Goal: Task Accomplishment & Management: Manage account settings

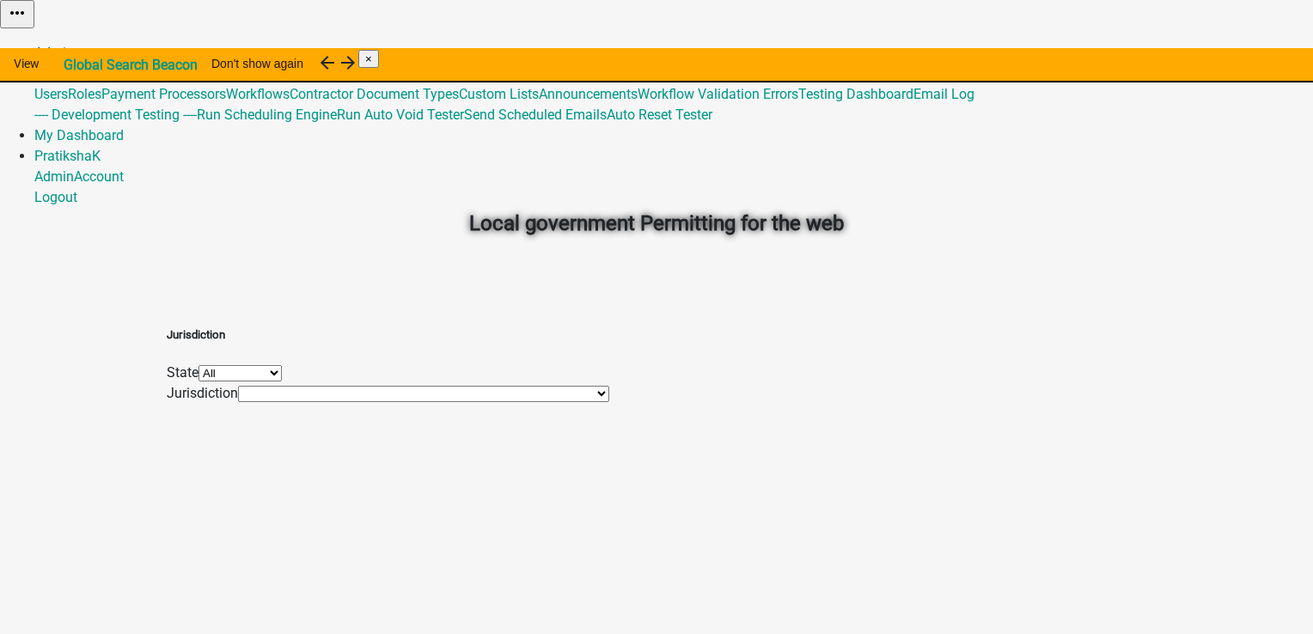
click at [74, 45] on link "Admin" at bounding box center [54, 53] width 40 height 16
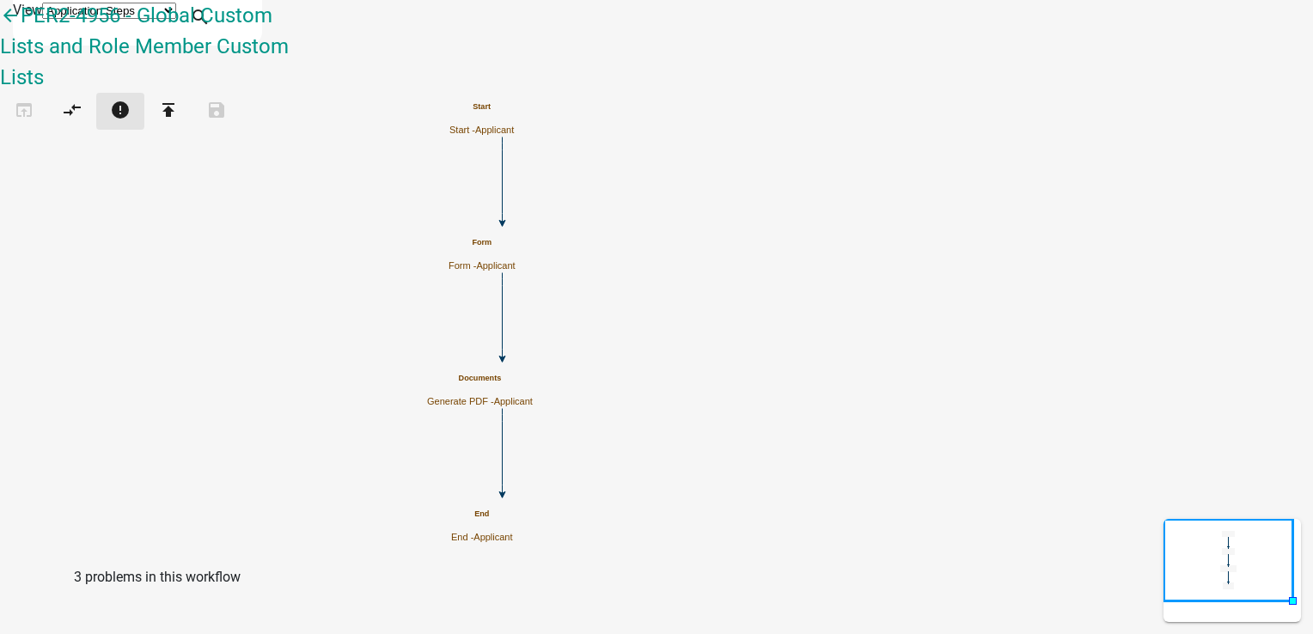
click at [131, 100] on icon "error" at bounding box center [120, 112] width 21 height 24
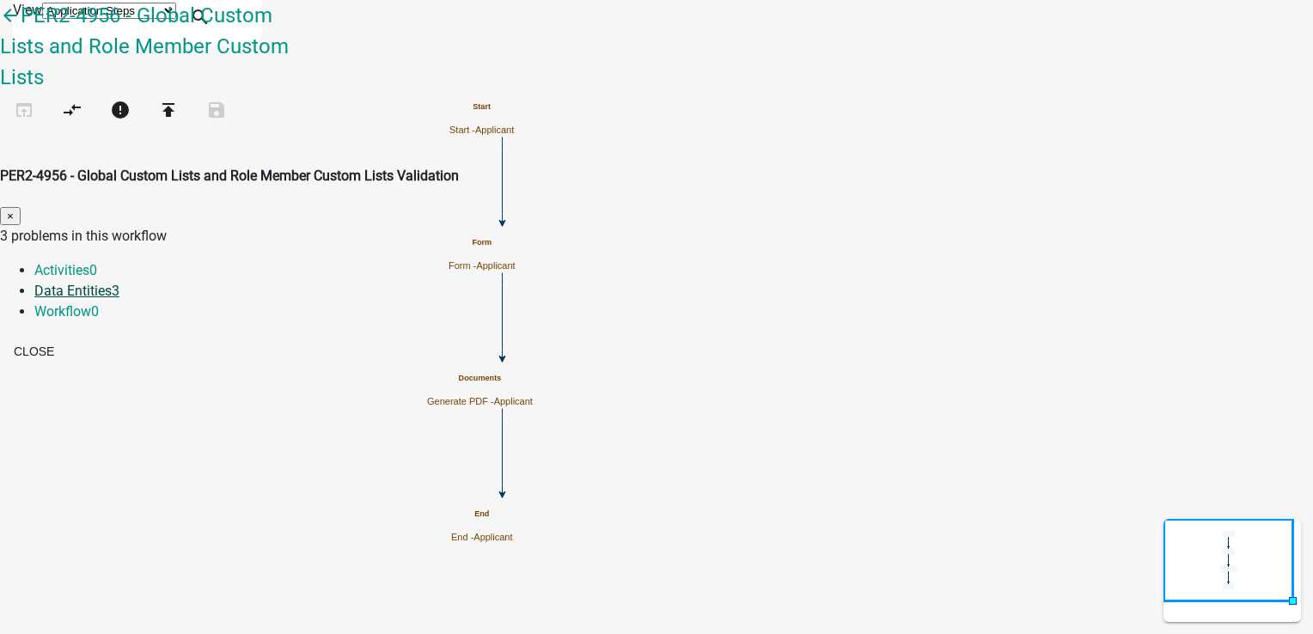
click at [119, 283] on link "Data Entities 3" at bounding box center [76, 291] width 85 height 16
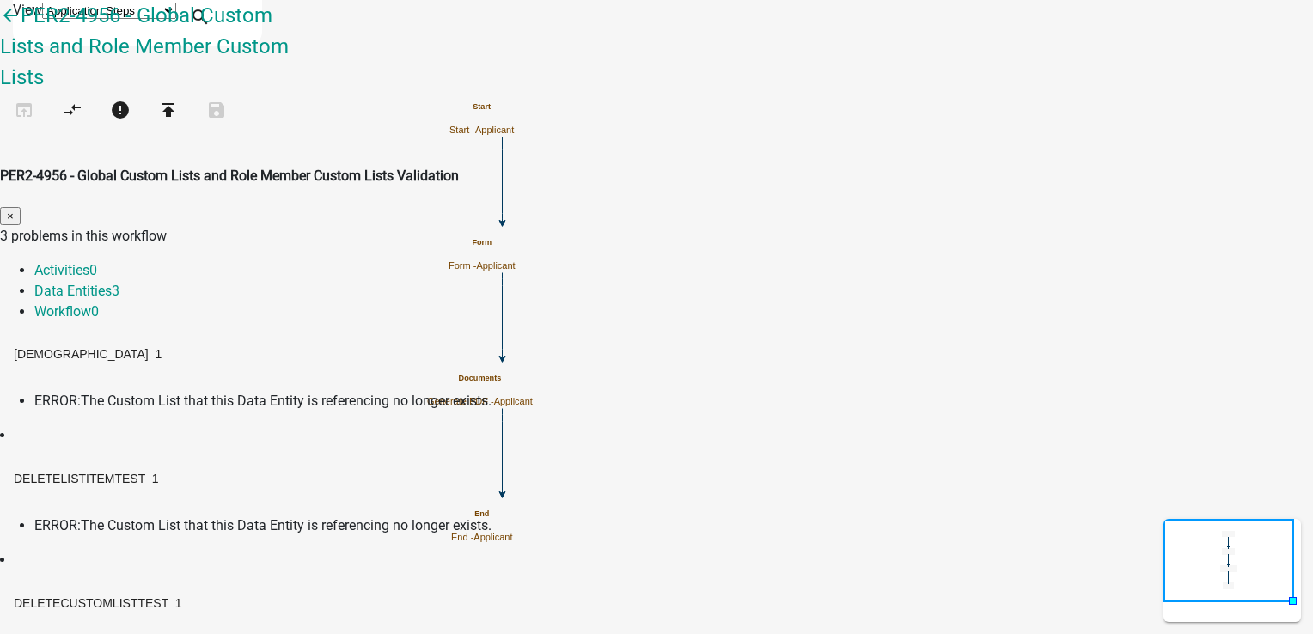
scroll to position [72, 0]
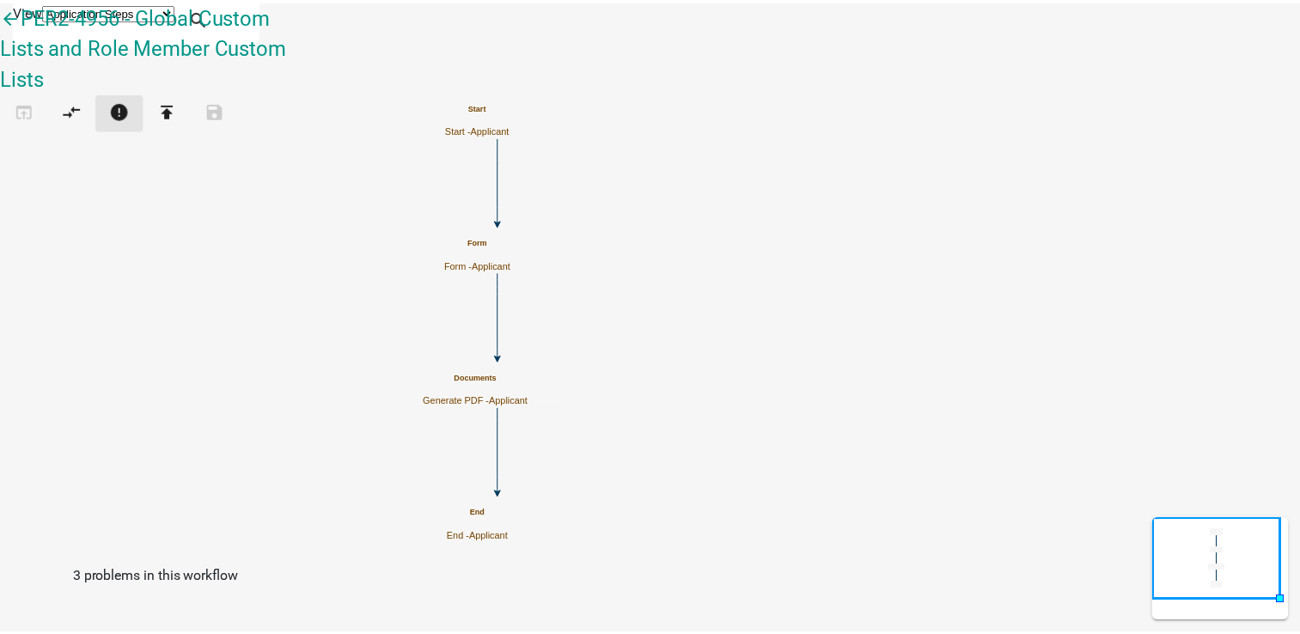
scroll to position [774, 0]
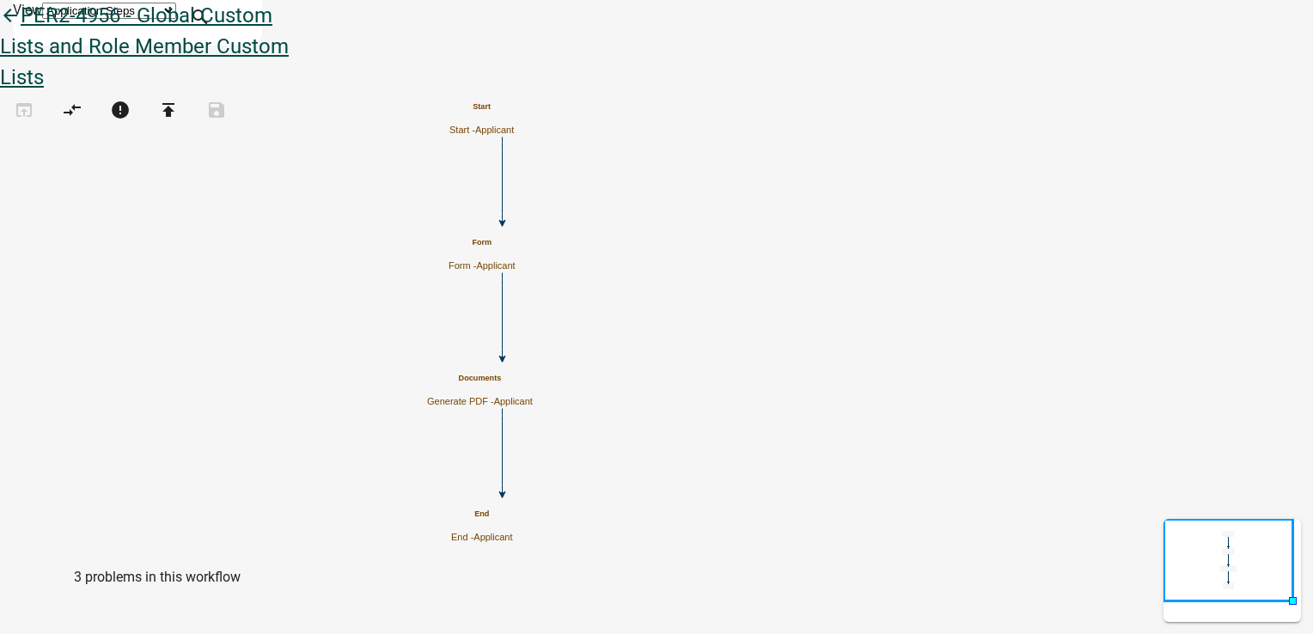
click at [242, 36] on link "arrow_back PER2-4956 - Global Custom Lists and Role Member Custom Lists" at bounding box center [144, 46] width 289 height 86
click at [21, 29] on icon "arrow_back" at bounding box center [10, 17] width 21 height 24
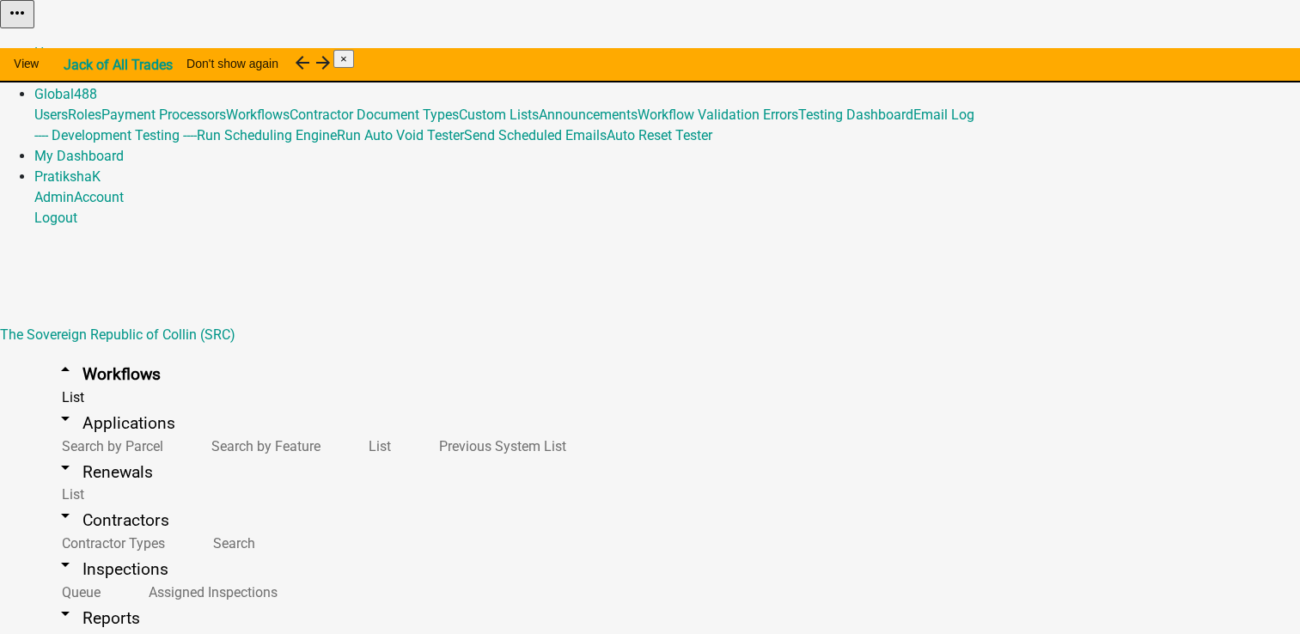
scroll to position [1694, 0]
click at [70, 45] on link "Home" at bounding box center [52, 53] width 36 height 16
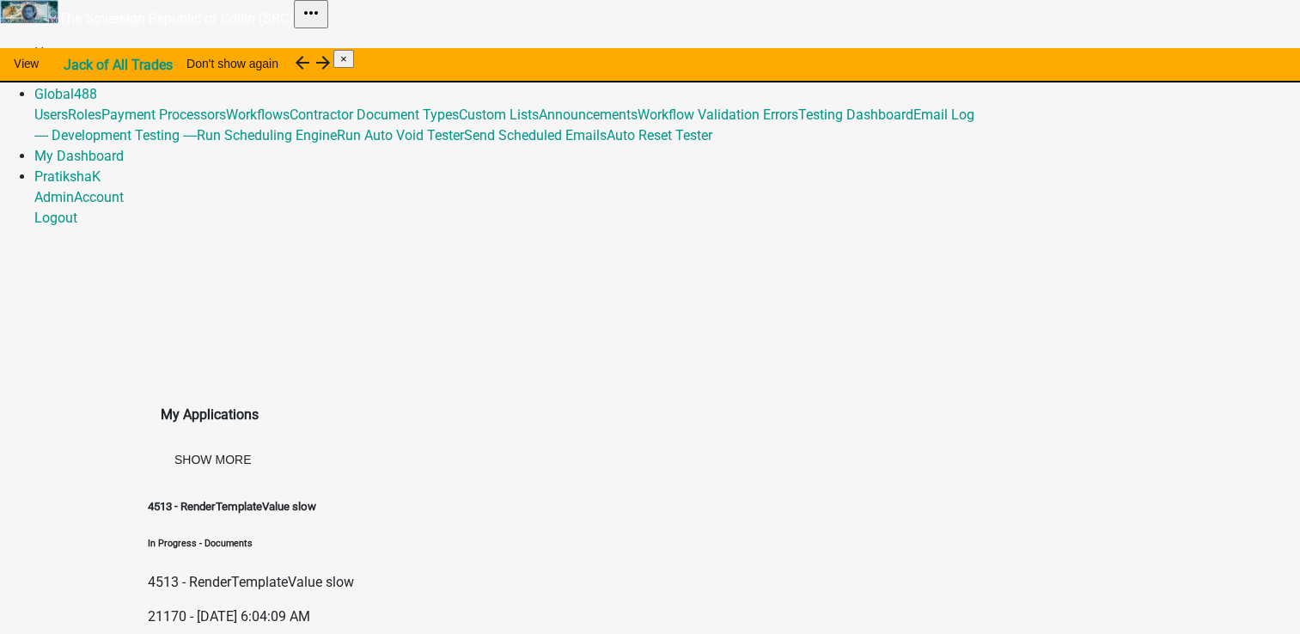
click at [70, 45] on link "Home" at bounding box center [52, 53] width 36 height 16
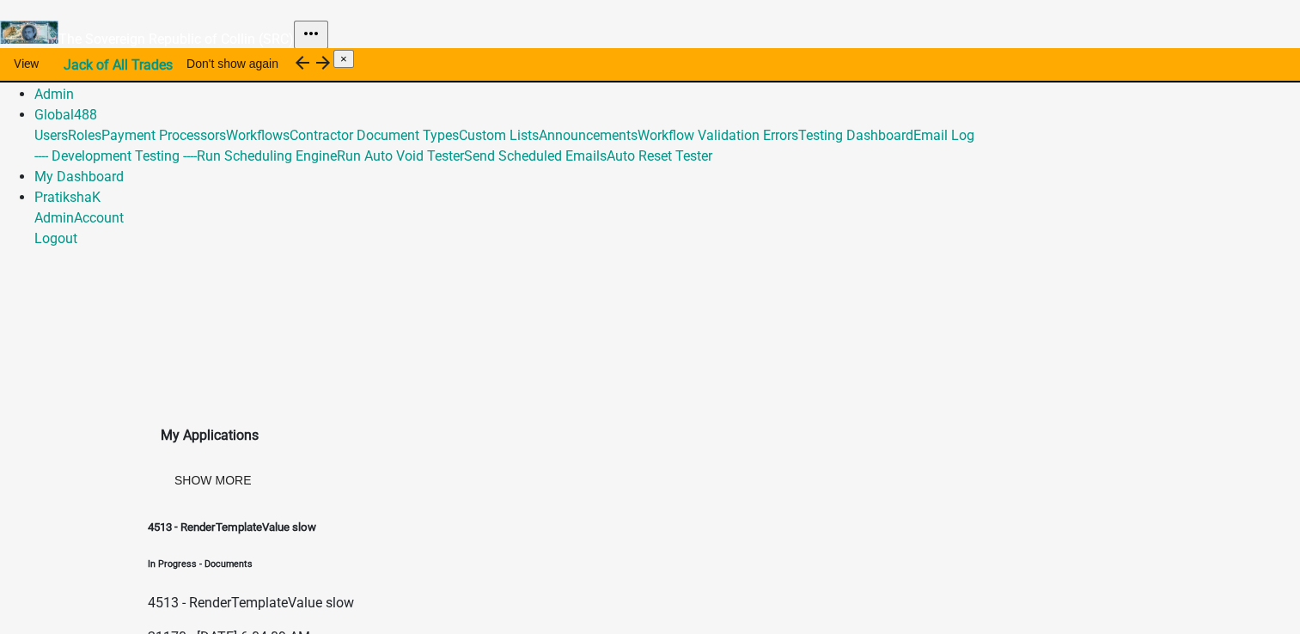
click at [0, 15] on img at bounding box center [0, 15] width 0 height 0
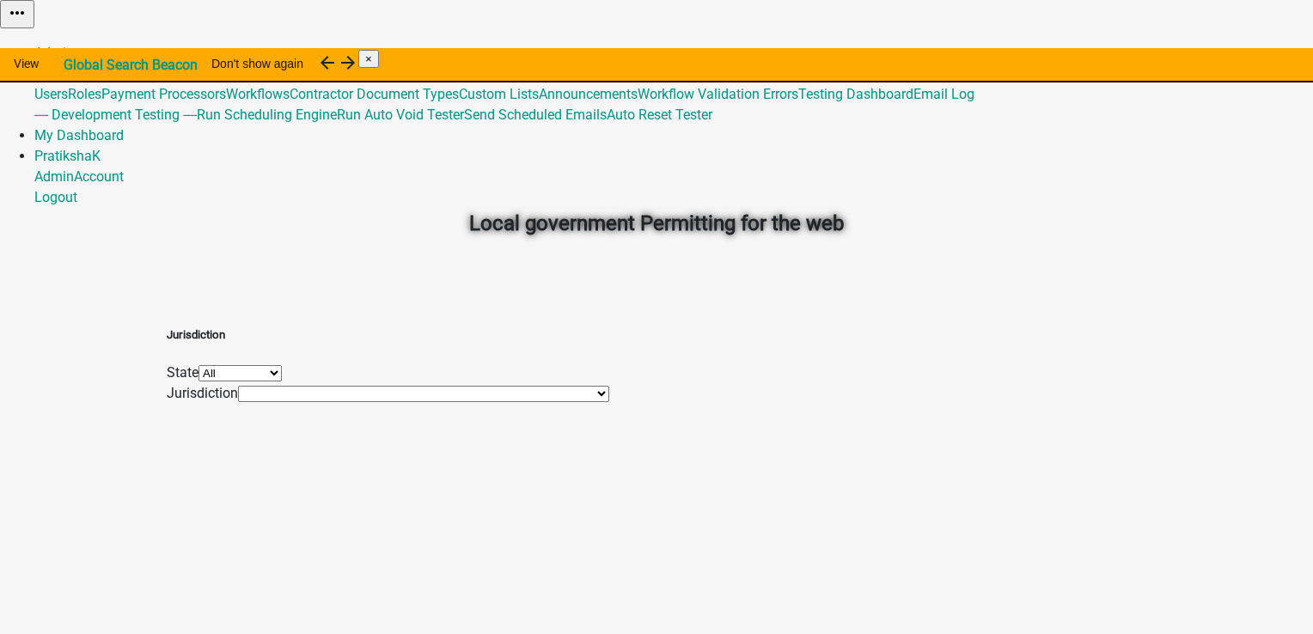
click at [282, 371] on select "All Alabama Alaska Arkansas Colorado Georgia Hawaii Indiana Iowa Maine Minnesot…" at bounding box center [240, 373] width 83 height 16
click at [375, 402] on select "*DEARBORN COUNTY, INDIANA (Migrated) Benton County, Minnesota (Migrated) City o…" at bounding box center [423, 394] width 371 height 16
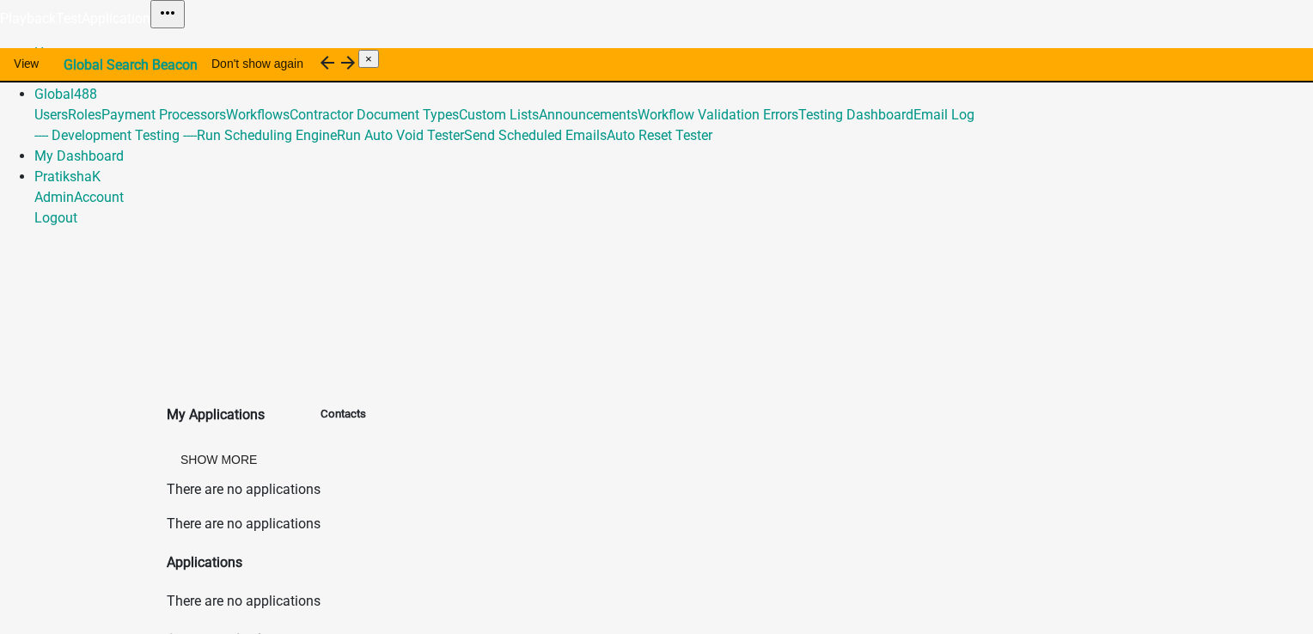
click at [0, 23] on img at bounding box center [0, 23] width 0 height 0
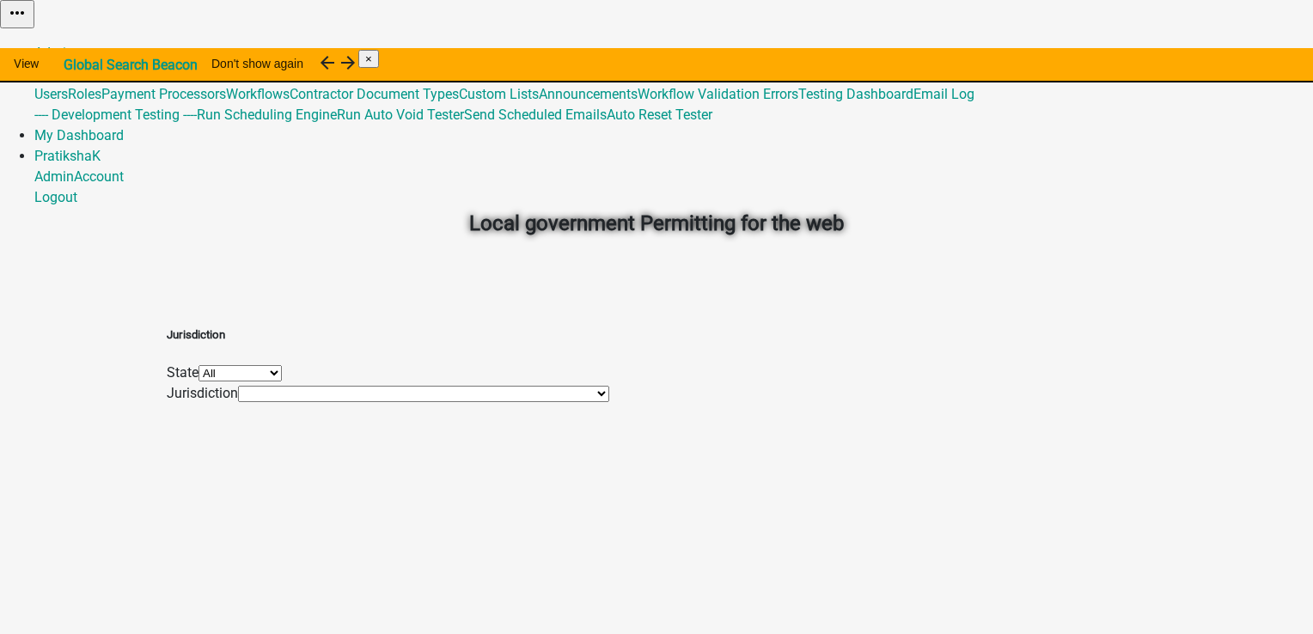
click at [430, 402] on select "*DEARBORN COUNTY, INDIANA (Migrated) Benton County, Minnesota (Migrated) City o…" at bounding box center [423, 394] width 371 height 16
click at [360, 402] on select "*DEARBORN COUNTY, INDIANA (Migrated) Benton County, Minnesota (Migrated) City o…" at bounding box center [423, 394] width 371 height 16
click at [74, 45] on link "Admin" at bounding box center [54, 53] width 40 height 16
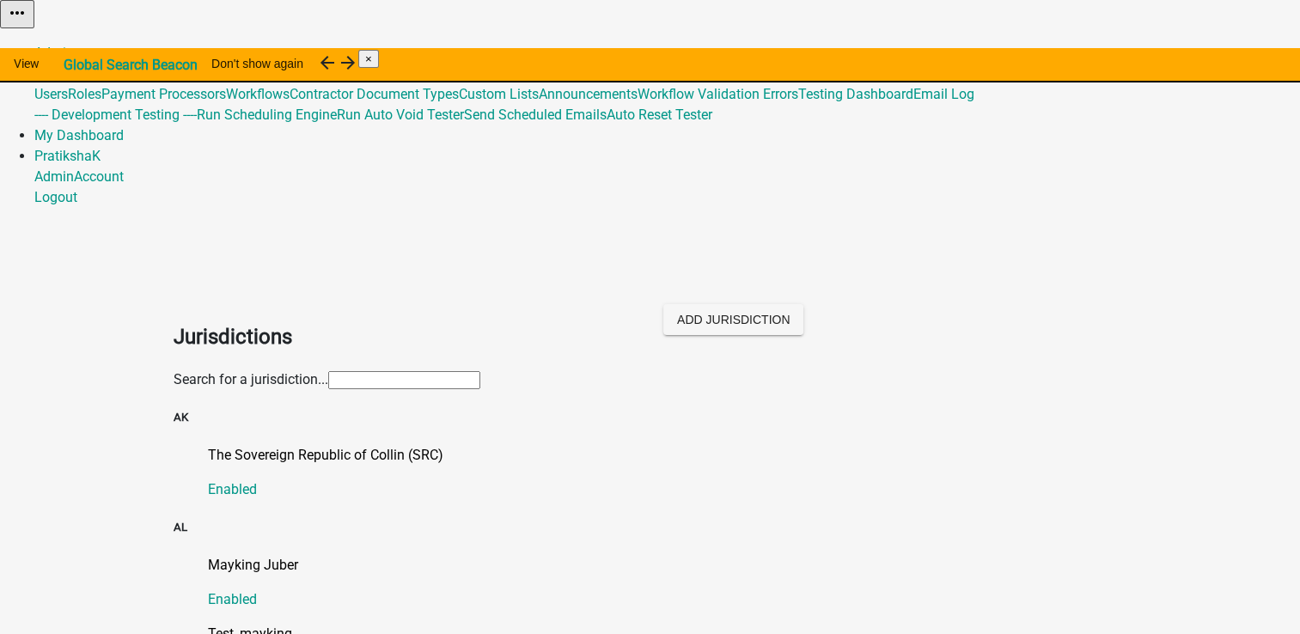
click at [480, 371] on input "text" at bounding box center [404, 380] width 152 height 18
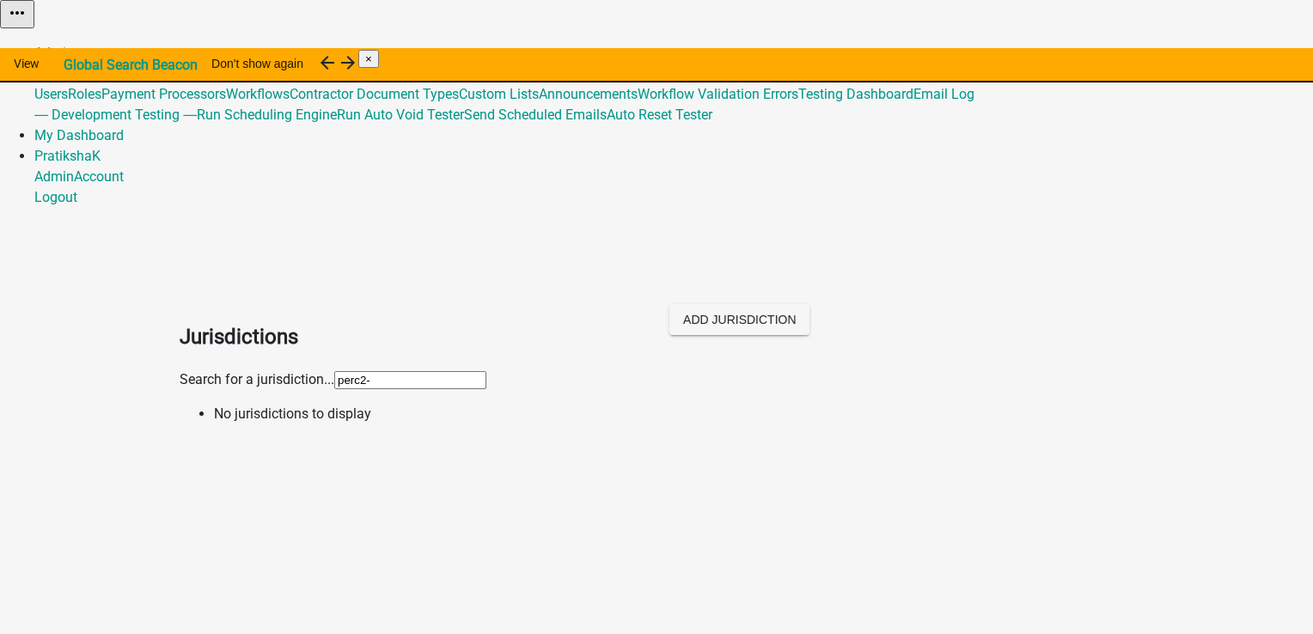
paste input "5263"
click at [334, 371] on input "perc2-5263" at bounding box center [410, 380] width 152 height 18
click at [334, 371] on input "per2-5263" at bounding box center [410, 380] width 152 height 18
drag, startPoint x: 211, startPoint y: 187, endPoint x: 131, endPoint y: 185, distance: 80.0
click at [133, 185] on app-global-admin "Toggle drawer menu more_horiz Admin Global 488 Users Roles Payment Processors W…" at bounding box center [656, 219] width 1313 height 438
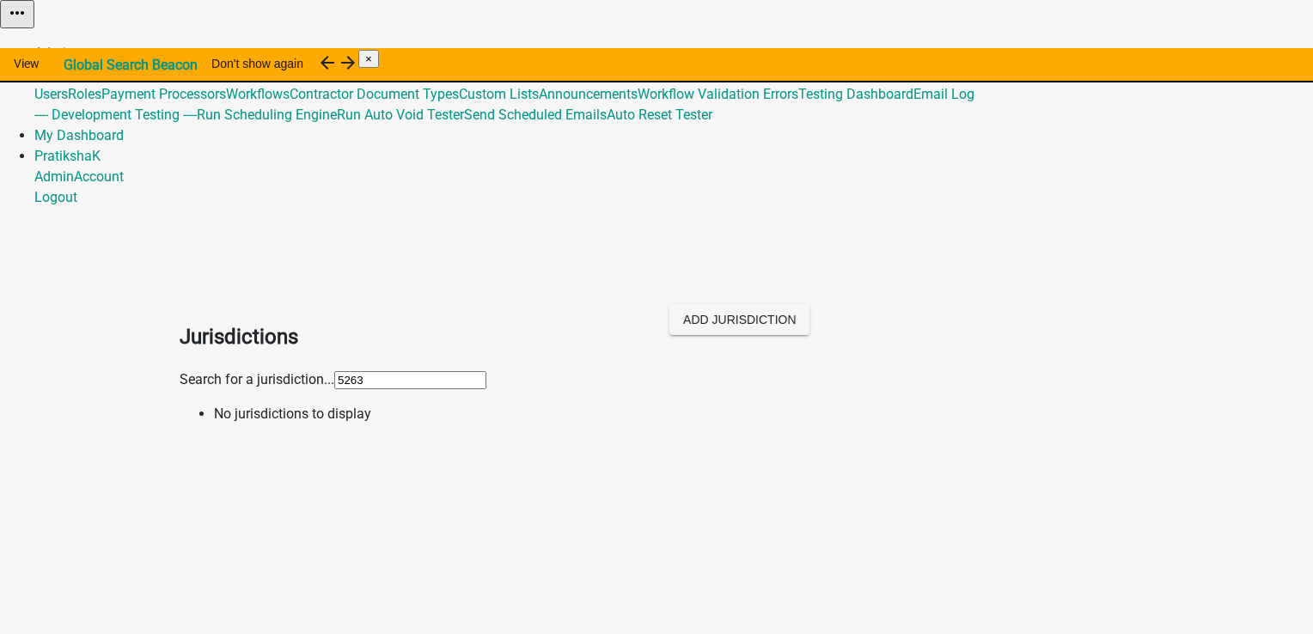
drag, startPoint x: 305, startPoint y: 179, endPoint x: 137, endPoint y: 179, distance: 168.5
click at [137, 179] on app-global-admin "Toggle drawer menu more_horiz Admin Global 488 Users Roles Payment Processors W…" at bounding box center [656, 219] width 1313 height 438
paste input "text"
type input "5"
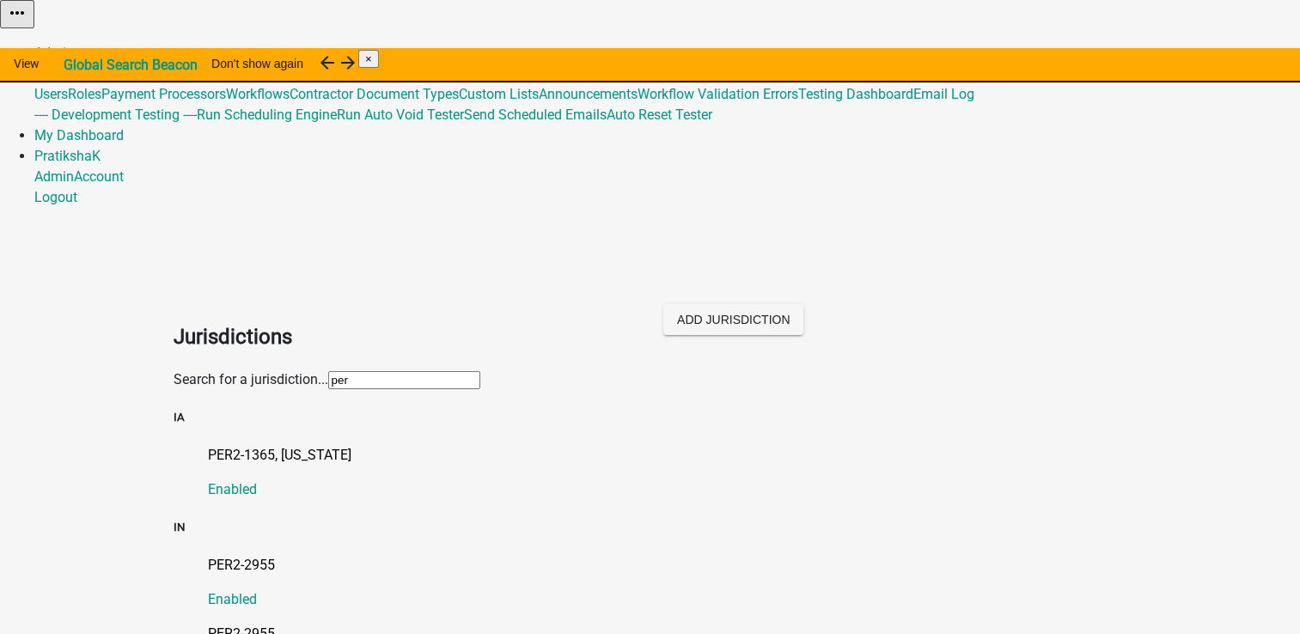
type input "per"
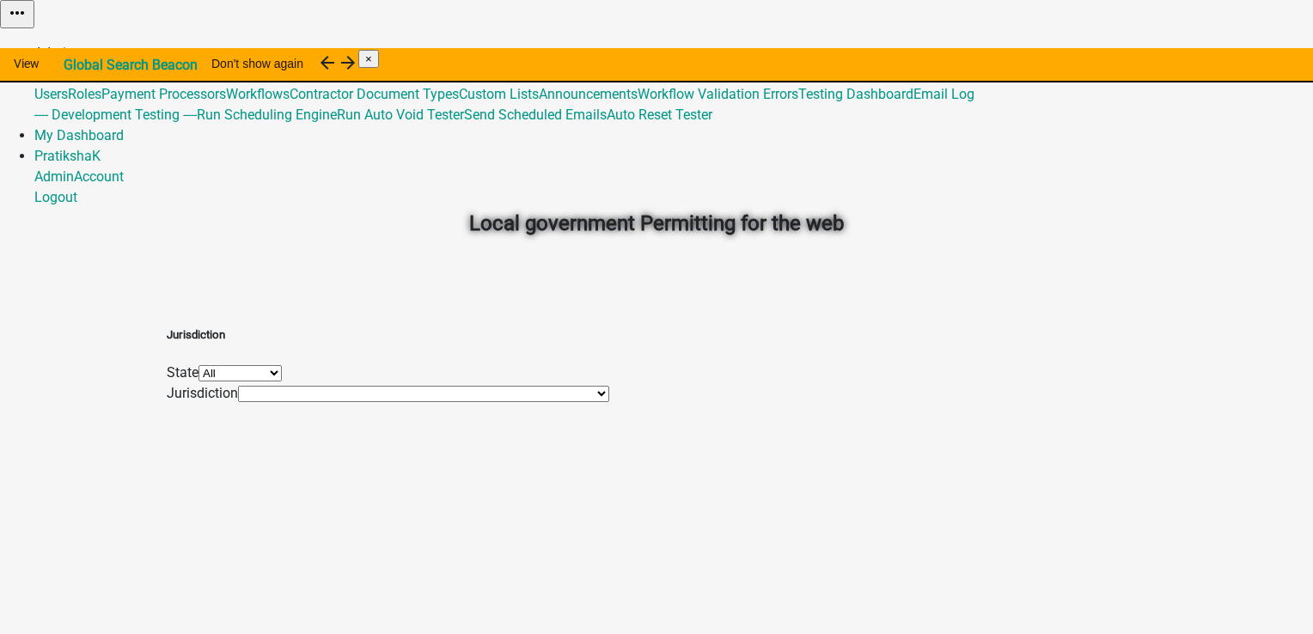
click at [74, 45] on link "Admin" at bounding box center [54, 53] width 40 height 16
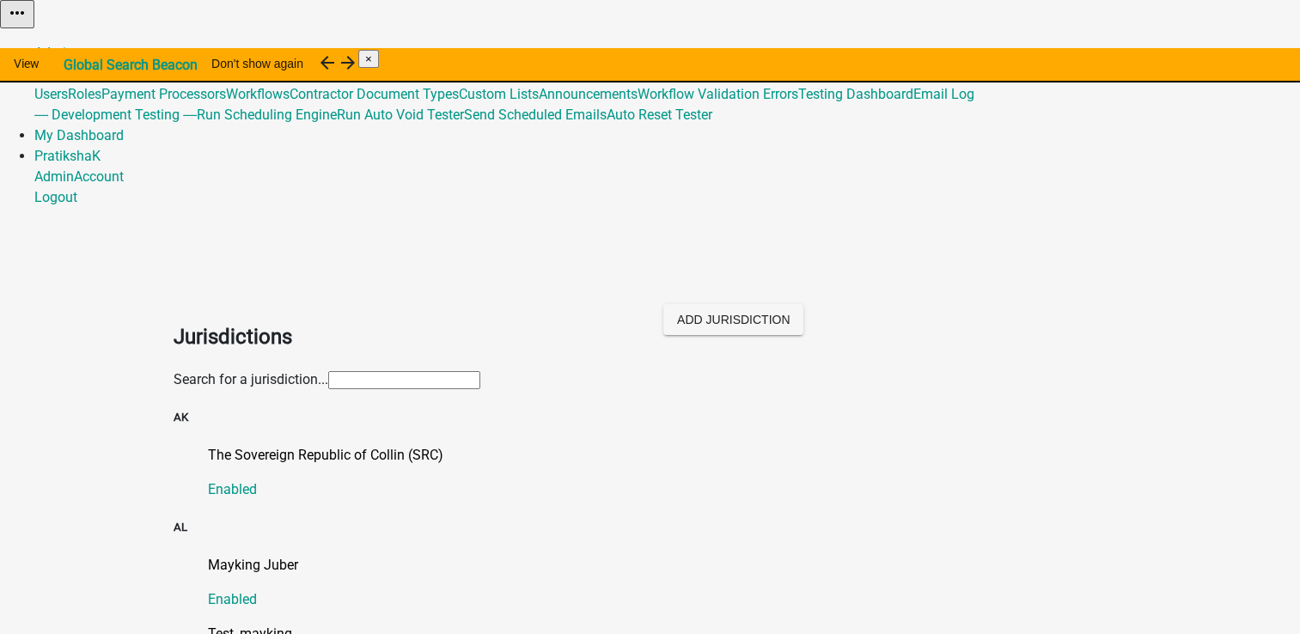
click at [480, 371] on input "text" at bounding box center [404, 380] width 152 height 18
paste input "5263"
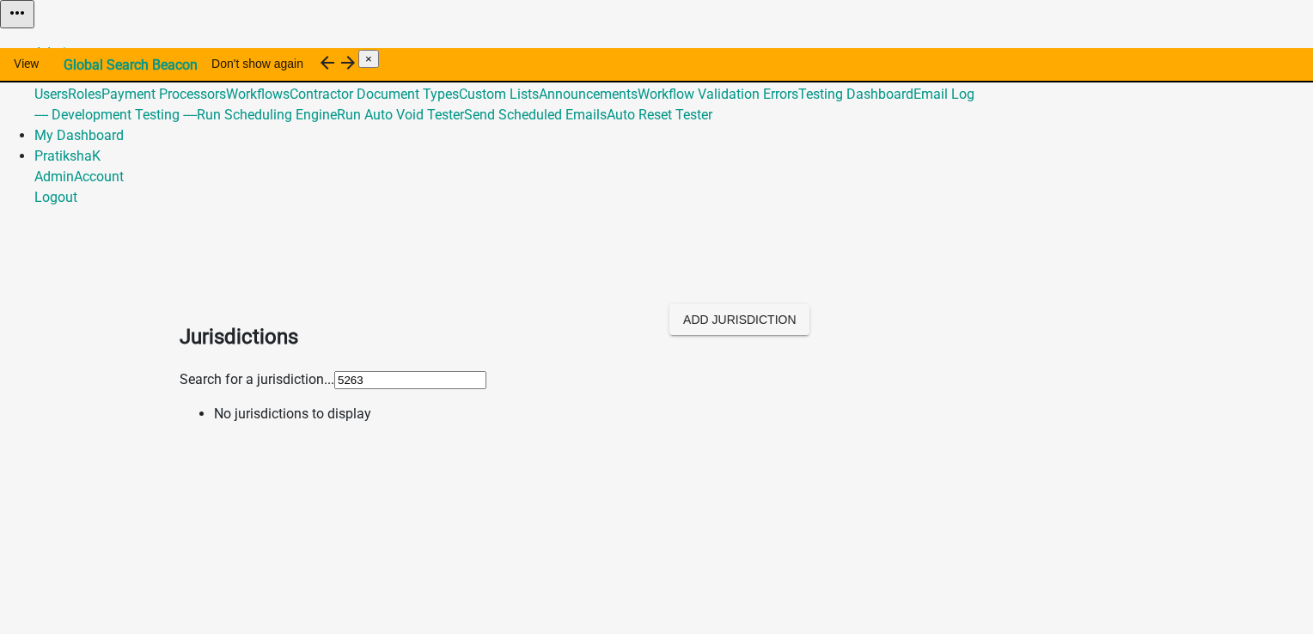
type input "5263"
click at [97, 65] on span "488" at bounding box center [85, 73] width 23 height 16
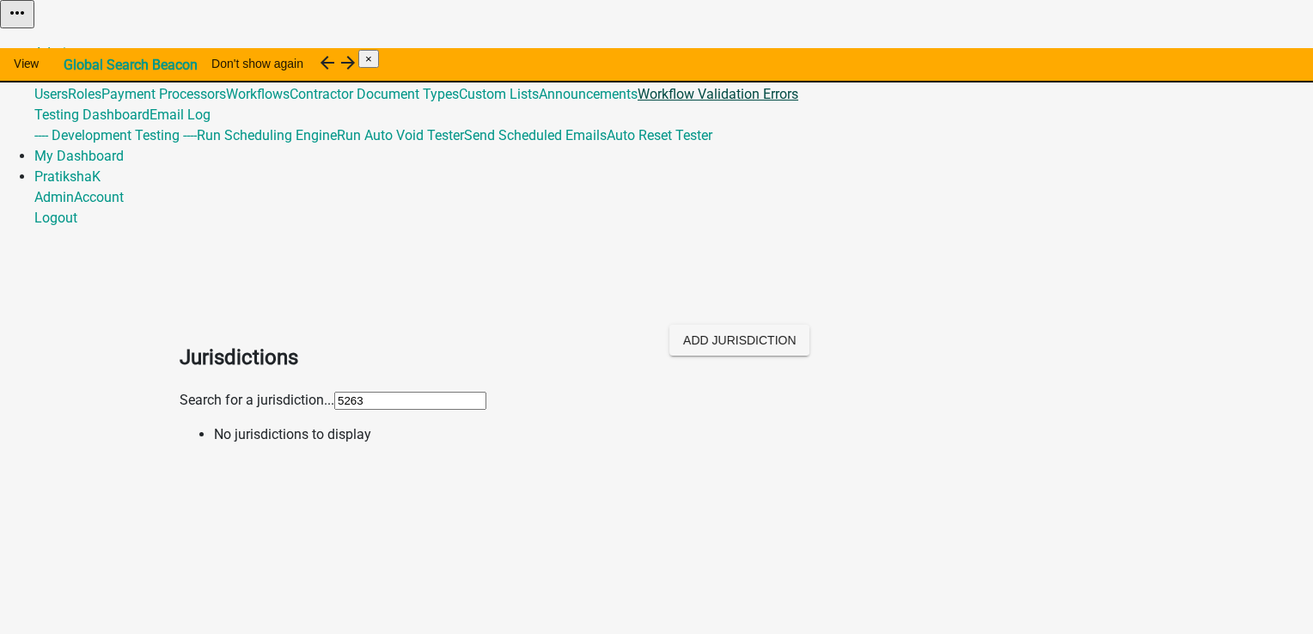
click at [799, 102] on link "Workflow Validation Errors" at bounding box center [718, 94] width 161 height 16
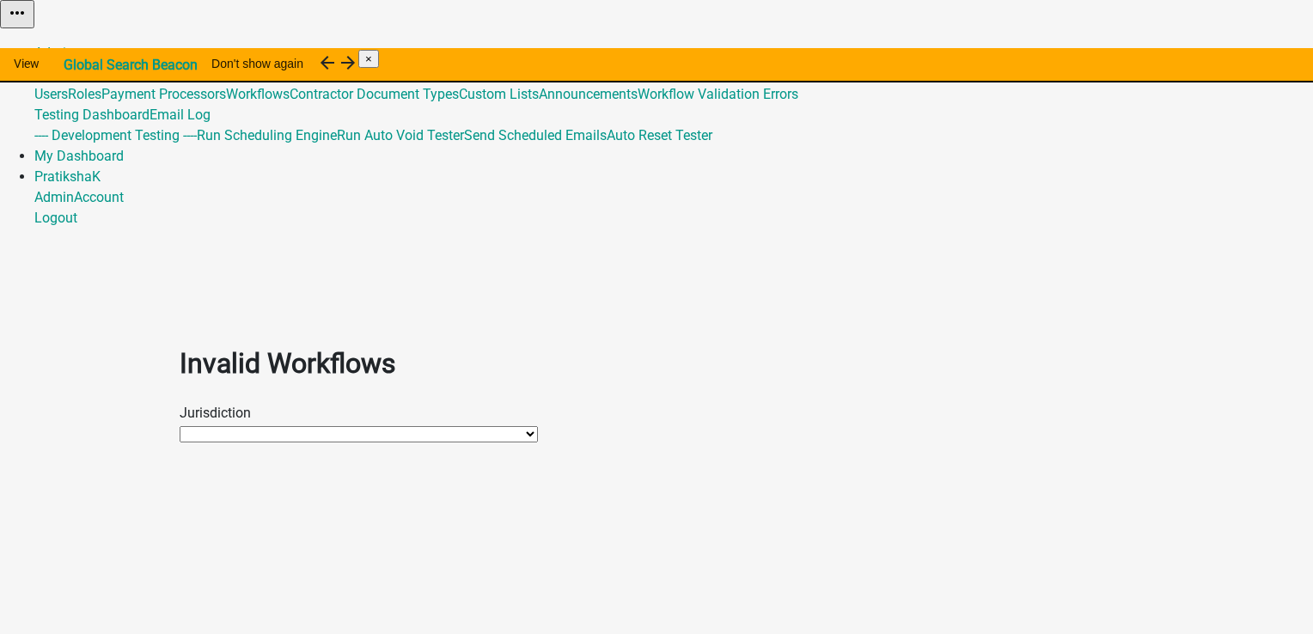
click at [490, 426] on select "Shawn Test 2 Buchanan County, IA (Migrated) 060 Duncan - Huntington The Soverei…" at bounding box center [359, 434] width 358 height 16
click at [265, 426] on select "Shawn Test 2 Buchanan County, IA (Migrated) 060 Duncan - Huntington The Soverei…" at bounding box center [359, 434] width 358 height 16
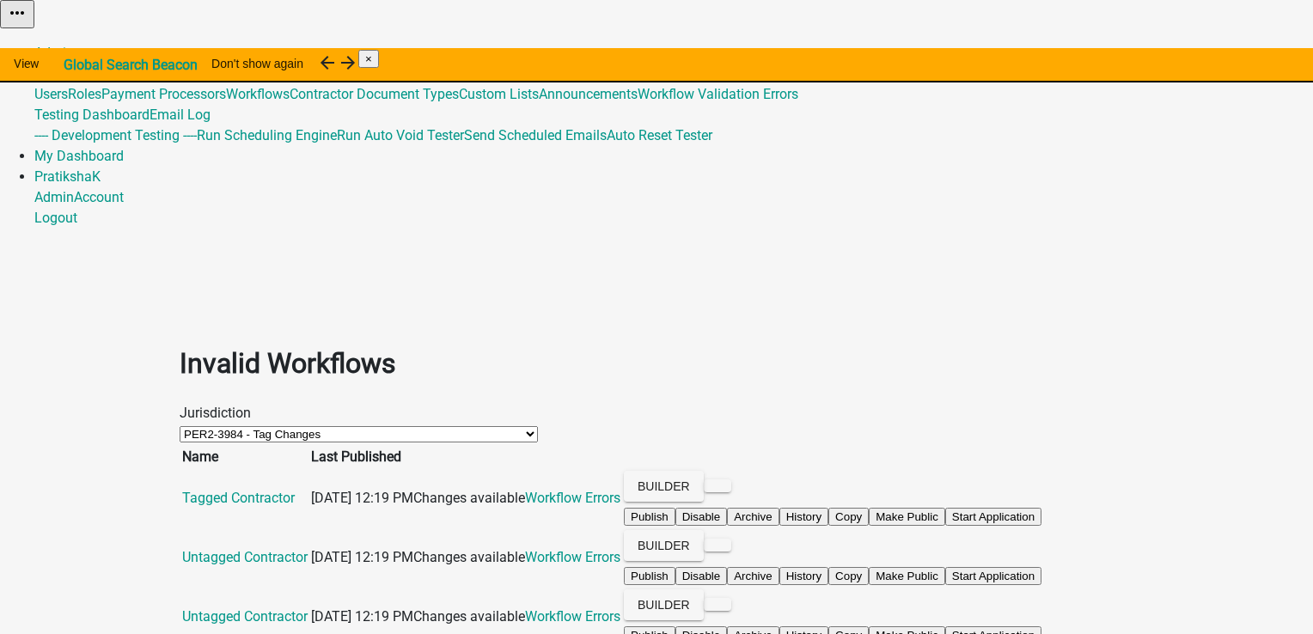
click at [223, 426] on select "Shawn Test 2 Buchanan County, IA (Migrated) 060 Duncan - Huntington The Soverei…" at bounding box center [359, 434] width 358 height 16
click at [227, 426] on select "Shawn Test 2 Buchanan County, IA (Migrated) 060 Duncan - Huntington The Soverei…" at bounding box center [359, 434] width 358 height 16
select select "3a9f4f35-f3ad-4ad5-8468-064555c899db"
click at [180, 426] on select "Shawn Test 2 Buchanan County, IA (Migrated) 060 Duncan - Huntington The Soverei…" at bounding box center [359, 434] width 358 height 16
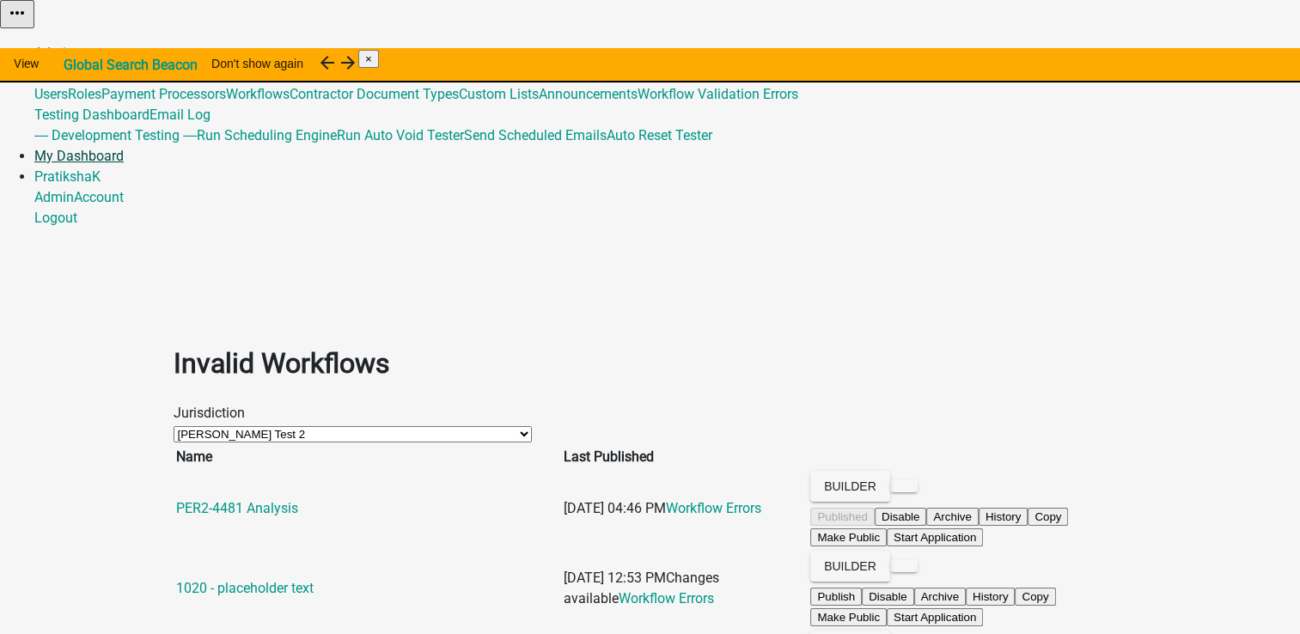
click at [124, 148] on link "My Dashboard" at bounding box center [78, 156] width 89 height 16
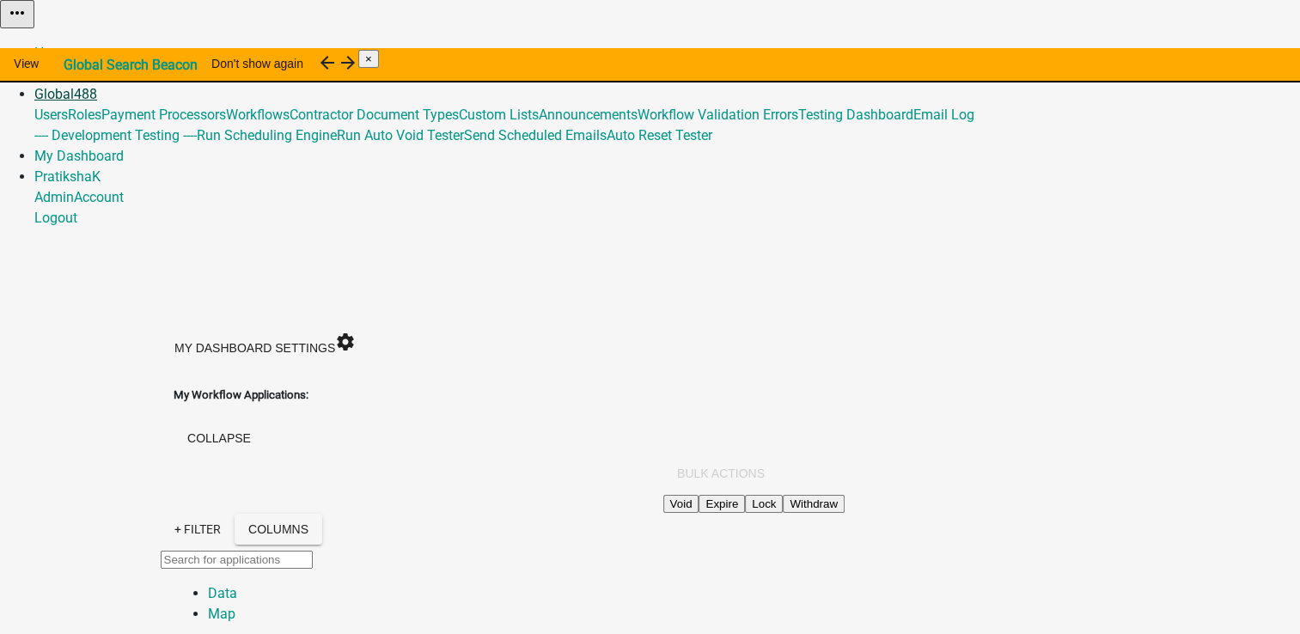
click at [97, 86] on link "Global 488" at bounding box center [65, 94] width 63 height 16
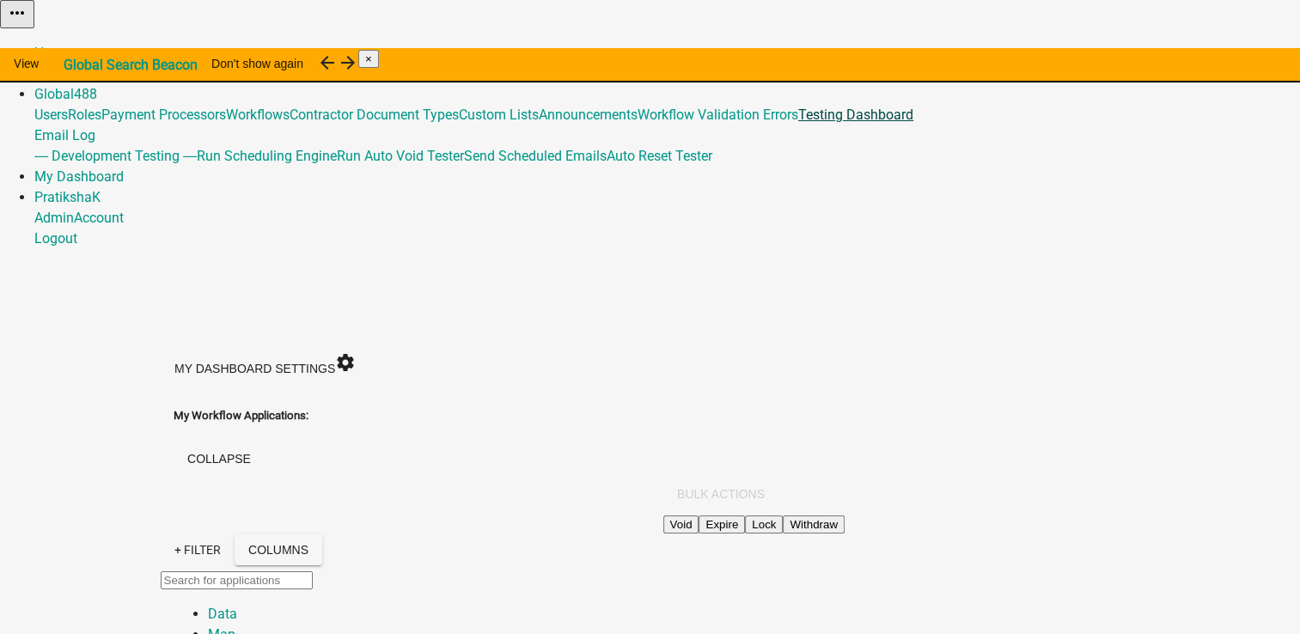
click at [914, 123] on link "Testing Dashboard" at bounding box center [856, 115] width 115 height 16
select select
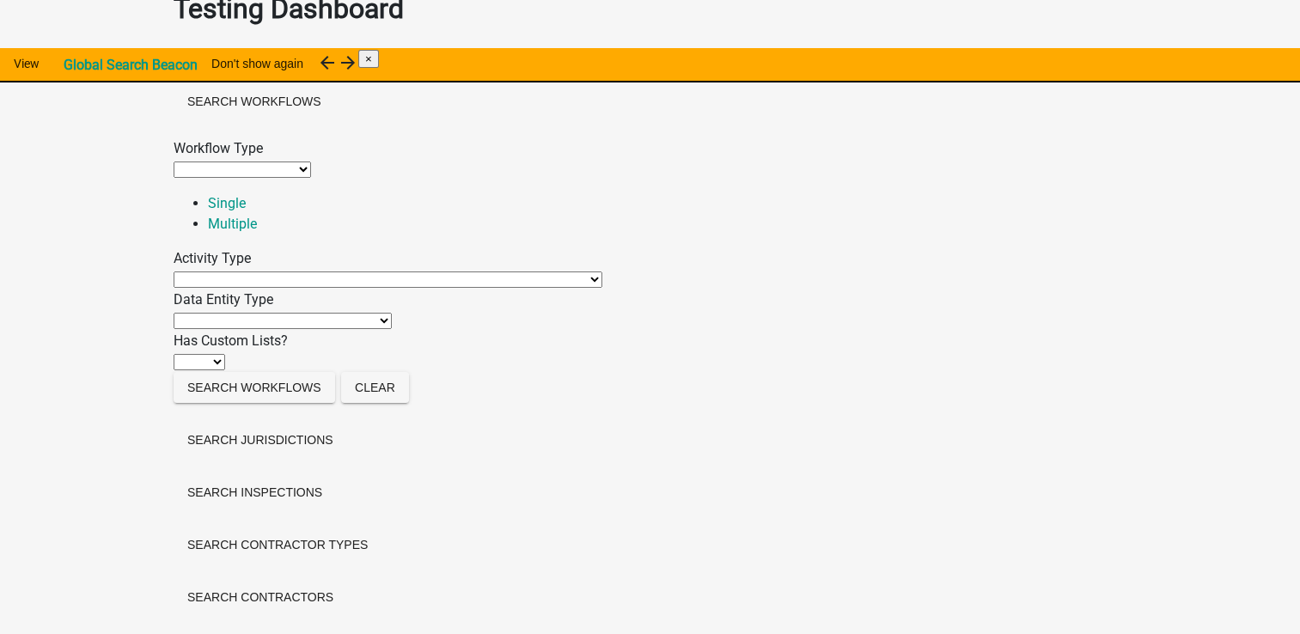
scroll to position [389, 0]
click at [327, 425] on h2 "Search Jurisdictions" at bounding box center [651, 442] width 954 height 35
click at [293, 425] on button "Search Jurisdictions" at bounding box center [261, 440] width 174 height 31
select select
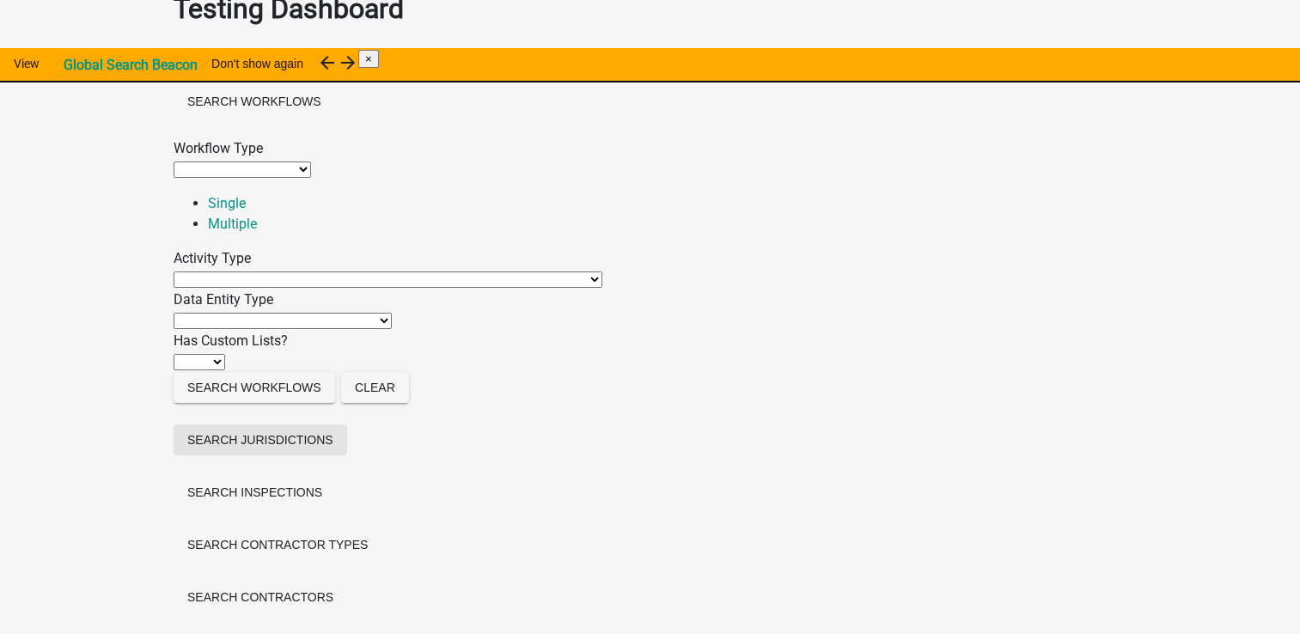
select select
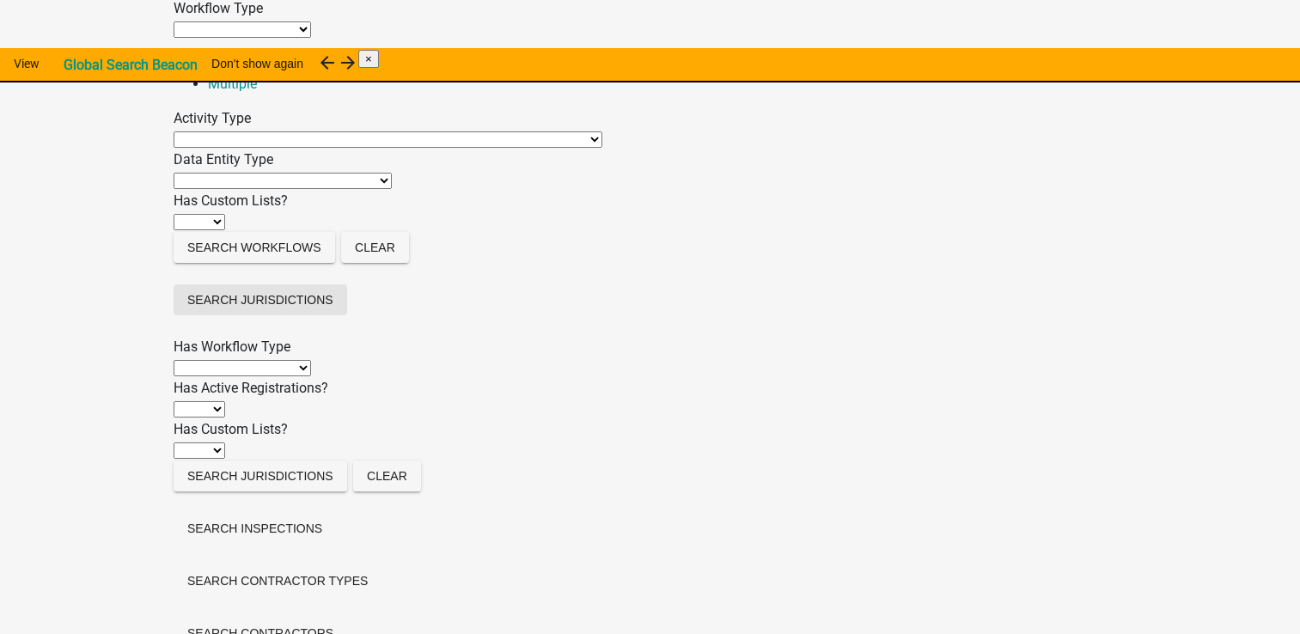
scroll to position [732, 0]
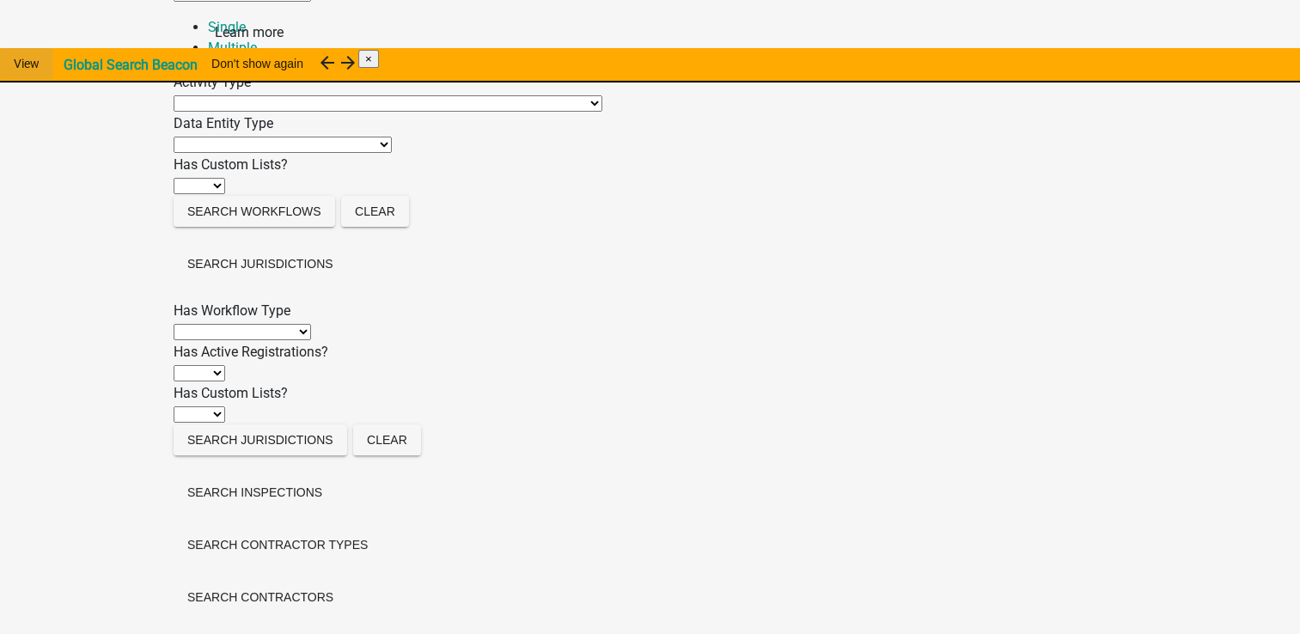
click at [53, 58] on link "View" at bounding box center [26, 63] width 53 height 31
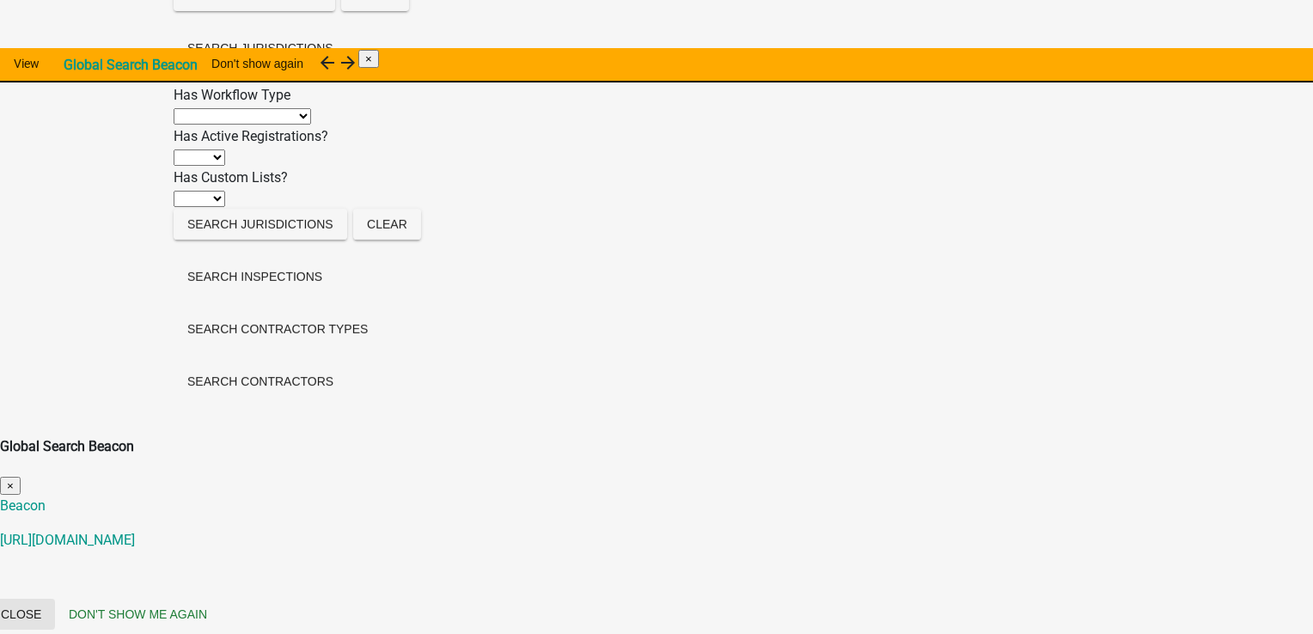
click at [55, 599] on button "Close" at bounding box center [21, 614] width 68 height 31
